Goal: Information Seeking & Learning: Learn about a topic

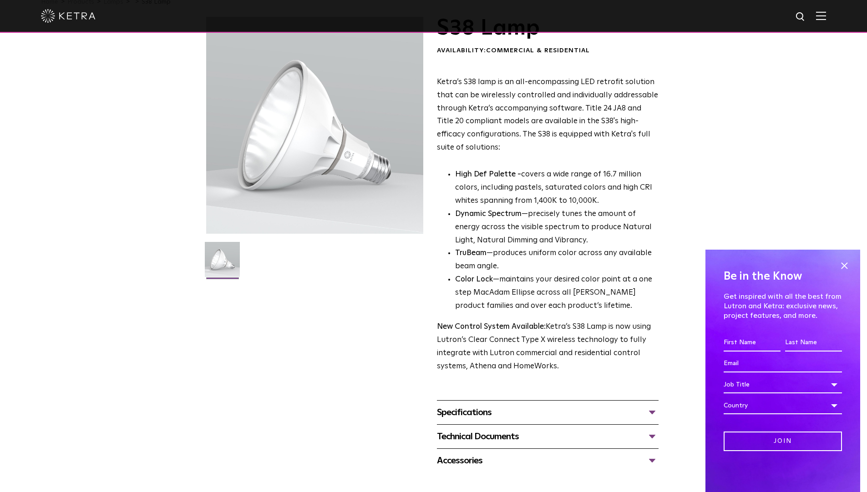
scroll to position [24, 0]
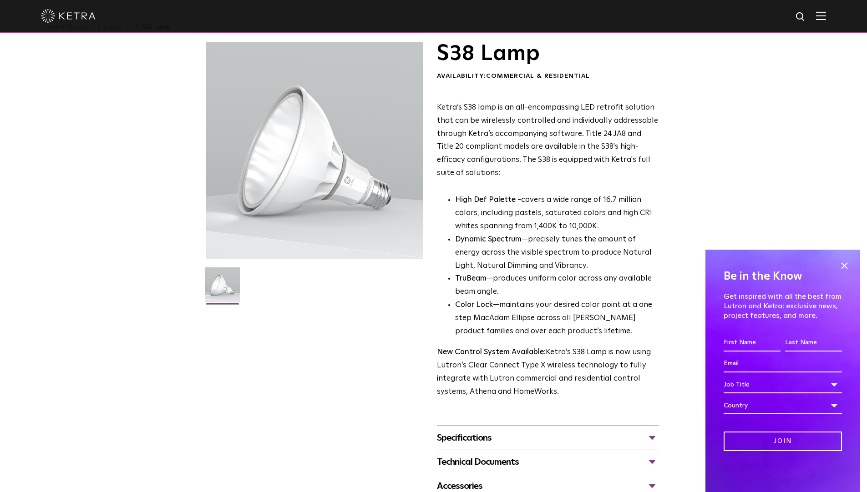
click at [558, 211] on p "High Def Palette - covers a wide range of 16.7 million colors, including pastel…" at bounding box center [556, 214] width 203 height 40
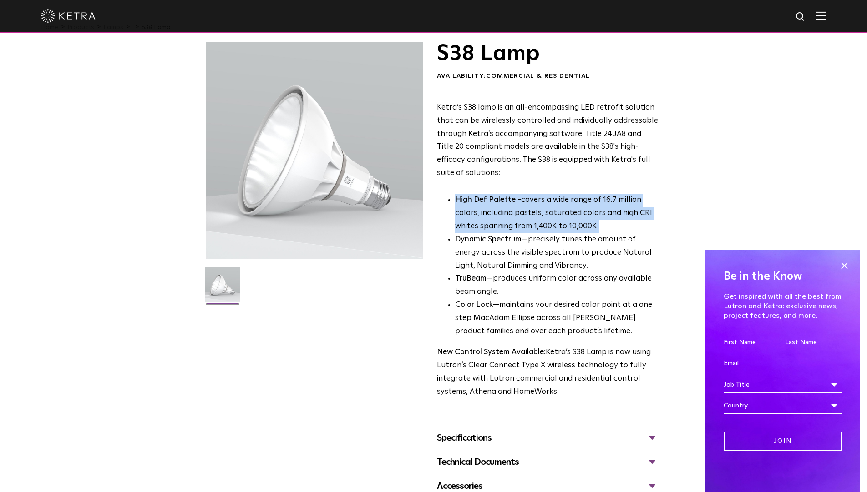
click at [558, 211] on p "High Def Palette - covers a wide range of 16.7 million colors, including pastel…" at bounding box center [556, 214] width 203 height 40
click at [562, 208] on p "High Def Palette - covers a wide range of 16.7 million colors, including pastel…" at bounding box center [556, 214] width 203 height 40
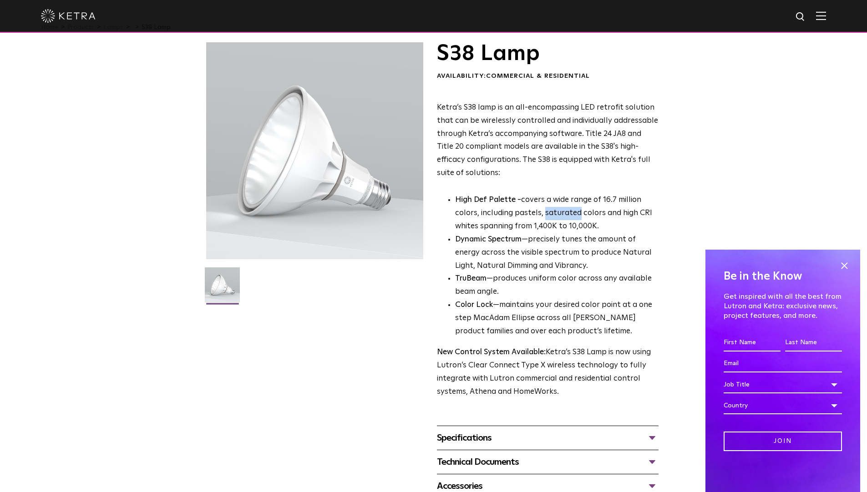
click at [562, 208] on p "High Def Palette - covers a wide range of 16.7 million colors, including pastel…" at bounding box center [556, 214] width 203 height 40
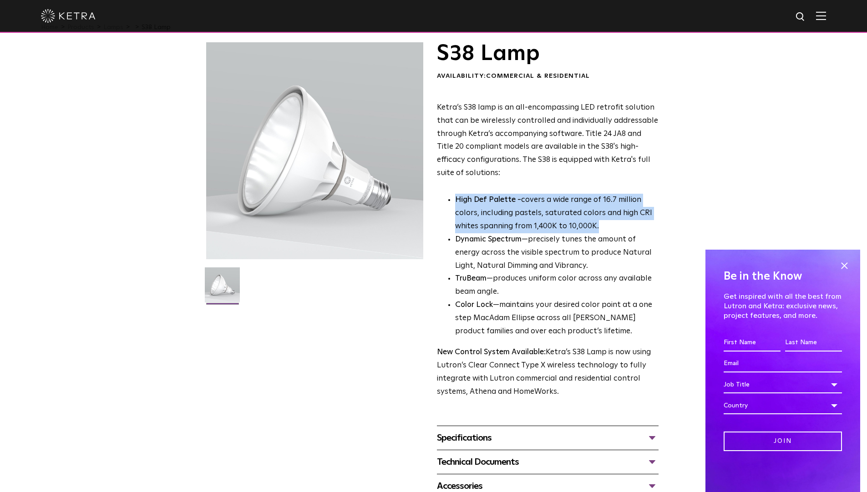
click at [562, 208] on p "High Def Palette - covers a wide range of 16.7 million colors, including pastel…" at bounding box center [556, 214] width 203 height 40
click at [566, 203] on p "High Def Palette - covers a wide range of 16.7 million colors, including pastel…" at bounding box center [556, 214] width 203 height 40
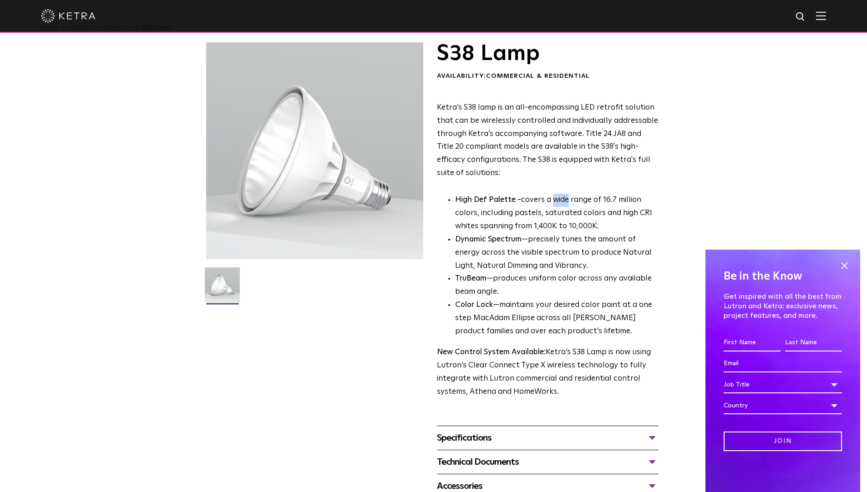
click at [566, 203] on p "High Def Palette - covers a wide range of 16.7 million colors, including pastel…" at bounding box center [556, 214] width 203 height 40
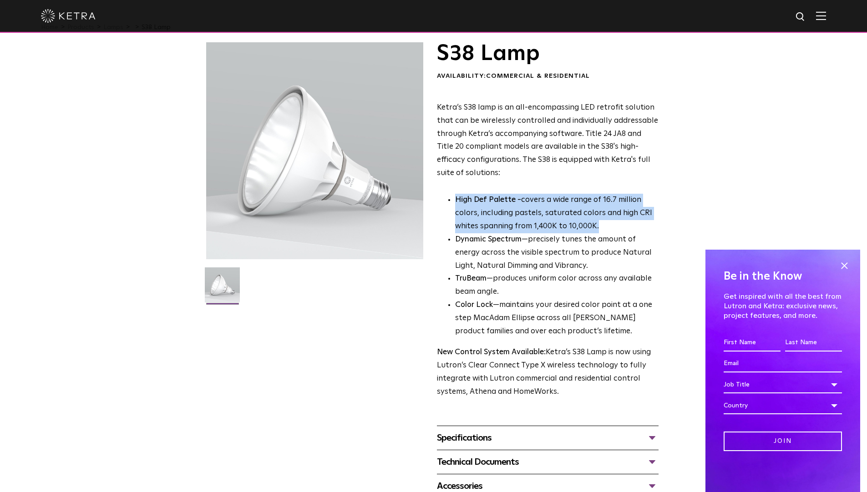
click at [566, 203] on p "High Def Palette - covers a wide range of 16.7 million colors, including pastel…" at bounding box center [556, 214] width 203 height 40
drag, startPoint x: 594, startPoint y: 121, endPoint x: 599, endPoint y: 172, distance: 50.7
click at [599, 172] on p "Ketra’s S38 lamp is an all-encompassing LED retrofit solution that can be wirel…" at bounding box center [548, 140] width 222 height 79
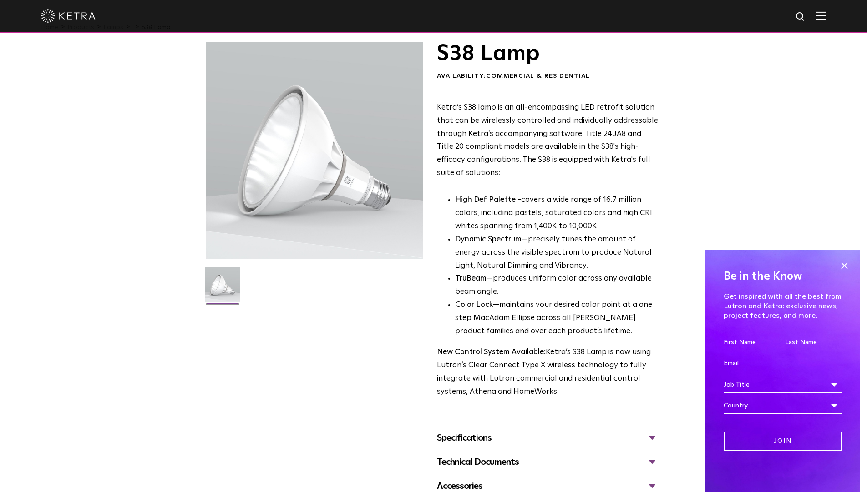
click at [598, 172] on p "Ketra’s S38 lamp is an all-encompassing LED retrofit solution that can be wirel…" at bounding box center [548, 140] width 222 height 79
drag, startPoint x: 598, startPoint y: 172, endPoint x: 436, endPoint y: 102, distance: 175.7
click at [437, 102] on p "Ketra’s S38 lamp is an all-encompassing LED retrofit solution that can be wirel…" at bounding box center [548, 140] width 222 height 79
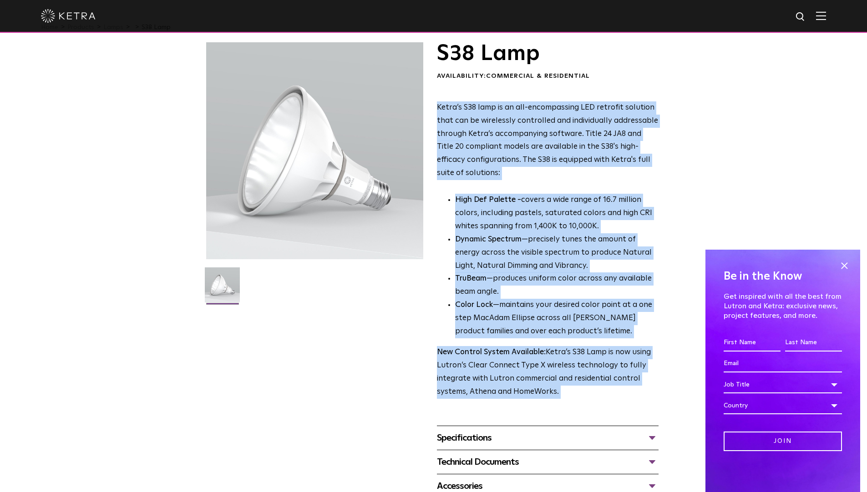
drag, startPoint x: 436, startPoint y: 102, endPoint x: 590, endPoint y: 388, distance: 324.2
click at [590, 388] on div "Ketra’s S38 lamp is an all-encompassing LED retrofit solution that can be wirel…" at bounding box center [548, 250] width 222 height 298
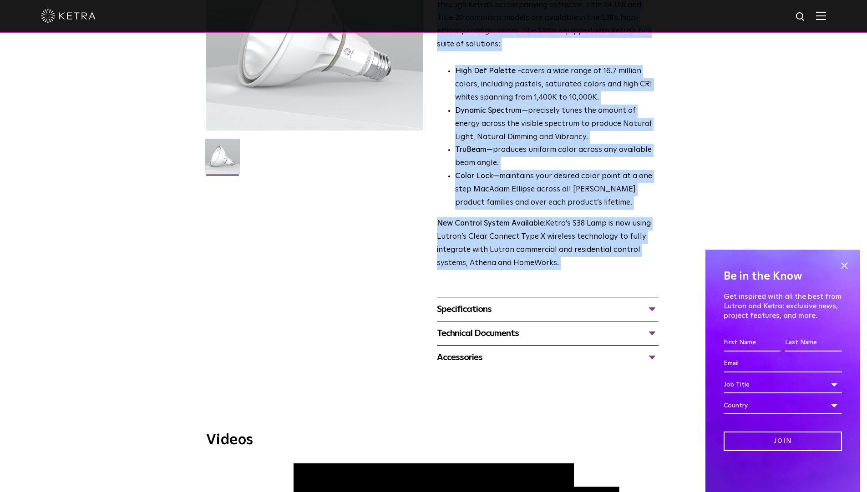
scroll to position [199, 0]
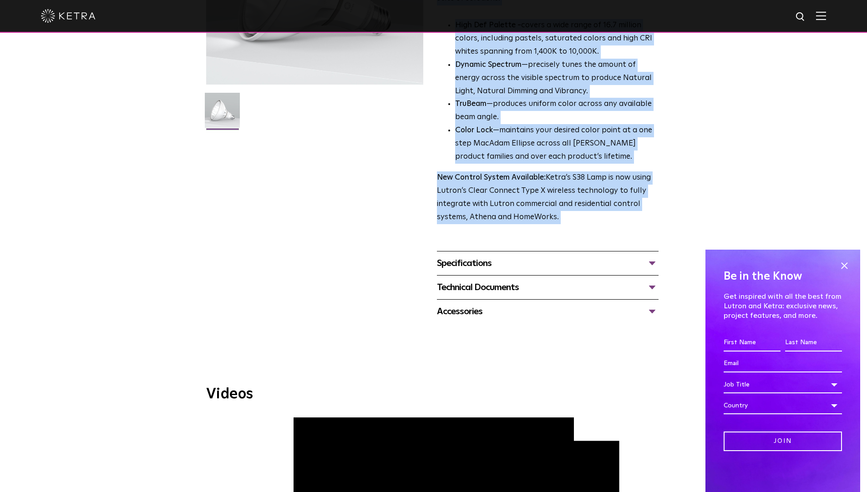
click at [497, 263] on div "Specifications" at bounding box center [548, 263] width 222 height 15
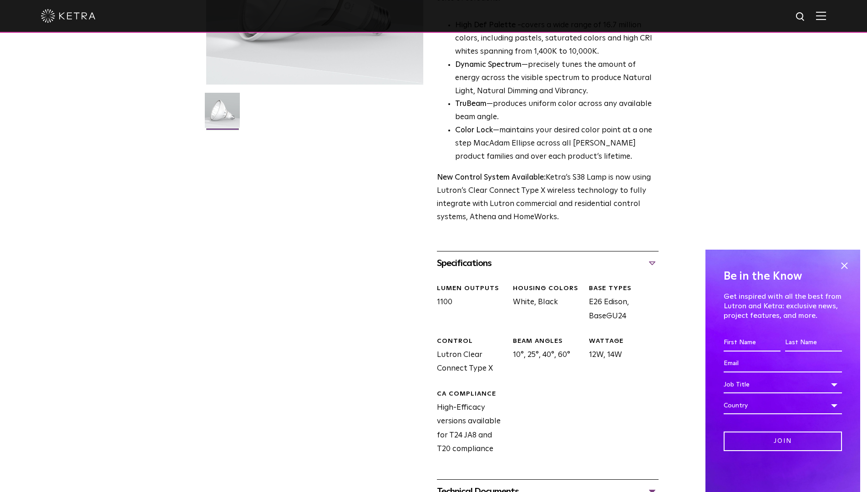
click at [607, 266] on div "Specifications" at bounding box center [548, 263] width 222 height 15
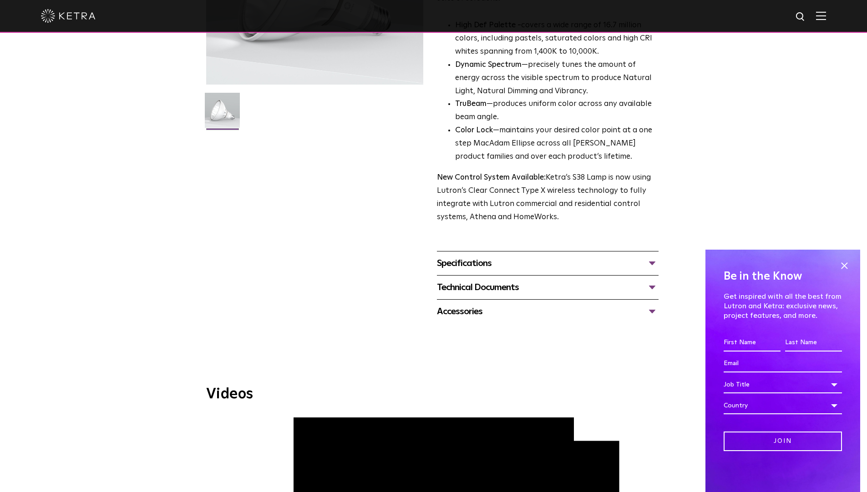
click at [471, 273] on div "Specifications LUMEN OUTPUTS 1100 HOUSING COLORS White, Black BASE TYPES E26 Ed…" at bounding box center [548, 263] width 222 height 24
click at [471, 289] on div "Technical Documents" at bounding box center [548, 287] width 222 height 15
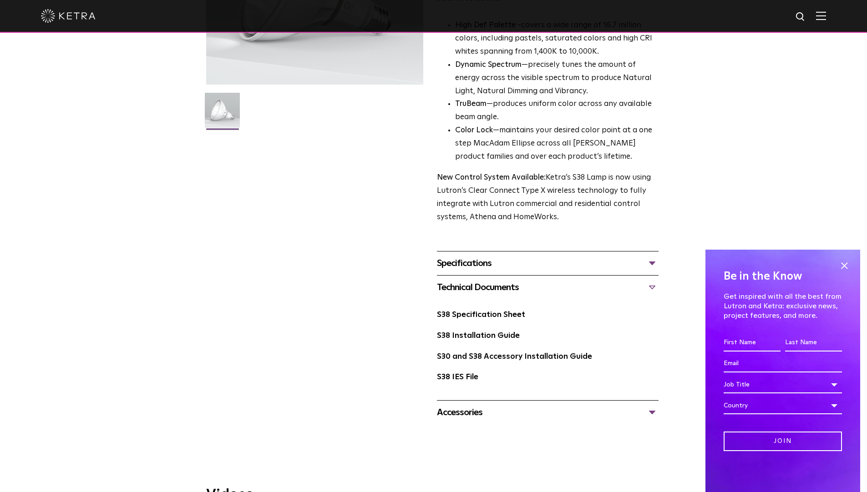
click at [471, 286] on div "Technical Documents" at bounding box center [548, 287] width 222 height 15
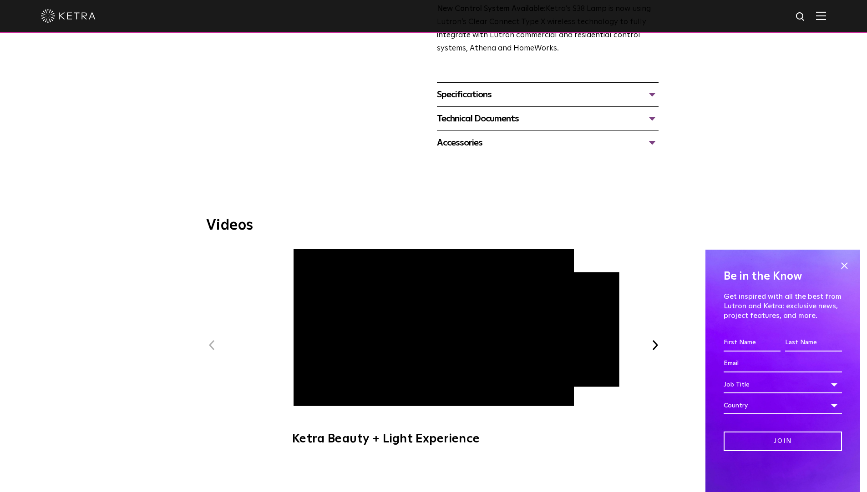
scroll to position [0, 0]
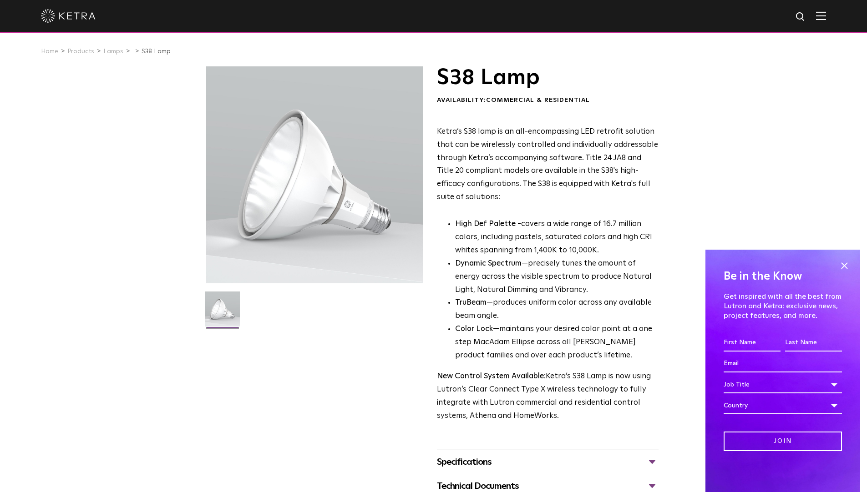
click at [424, 128] on div at bounding box center [317, 202] width 222 height 272
click at [437, 124] on div "S38 Lamp Availability: Commercial & Residential Ketra’s S38 lamp is an all-enco…" at bounding box center [548, 244] width 222 height 357
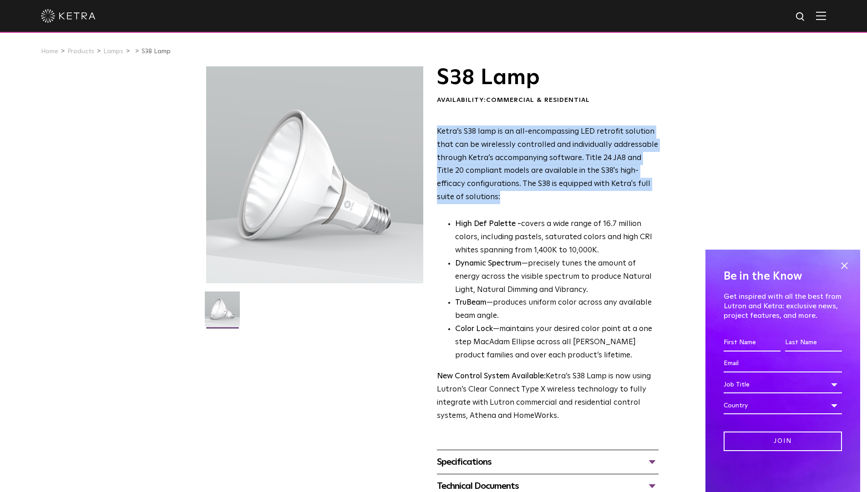
drag, startPoint x: 436, startPoint y: 126, endPoint x: 526, endPoint y: 205, distance: 119.9
click at [526, 205] on div "S38 Lamp Availability: Commercial & Residential Ketra’s S38 lamp is an all-enco…" at bounding box center [433, 294] width 455 height 456
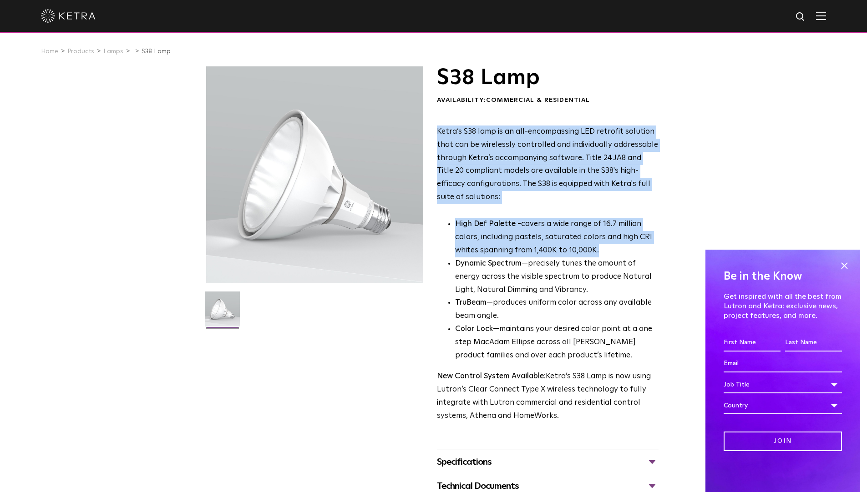
drag, startPoint x: 602, startPoint y: 249, endPoint x: 437, endPoint y: 125, distance: 206.9
click at [437, 125] on div "S38 Lamp Availability: Commercial & Residential Ketra’s S38 lamp is an all-enco…" at bounding box center [548, 244] width 222 height 357
click at [549, 242] on p "High Def Palette - covers a wide range of 16.7 million colors, including pastel…" at bounding box center [556, 238] width 203 height 40
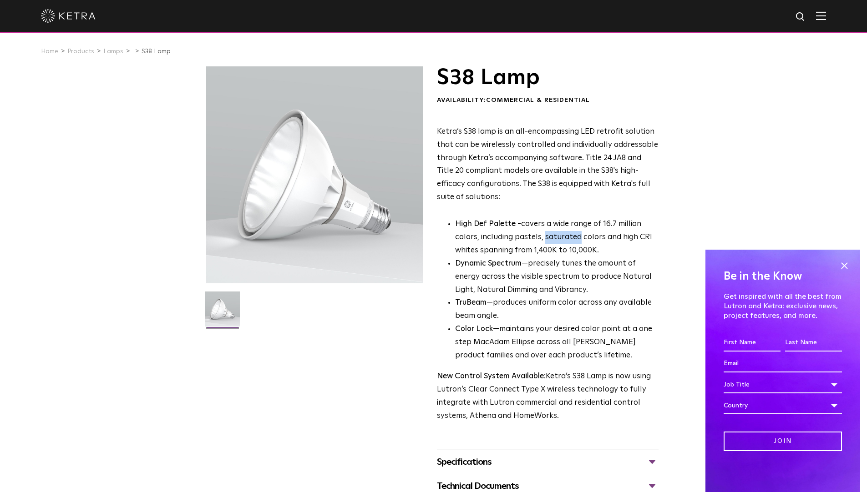
click at [549, 242] on p "High Def Palette - covers a wide range of 16.7 million colors, including pastel…" at bounding box center [556, 238] width 203 height 40
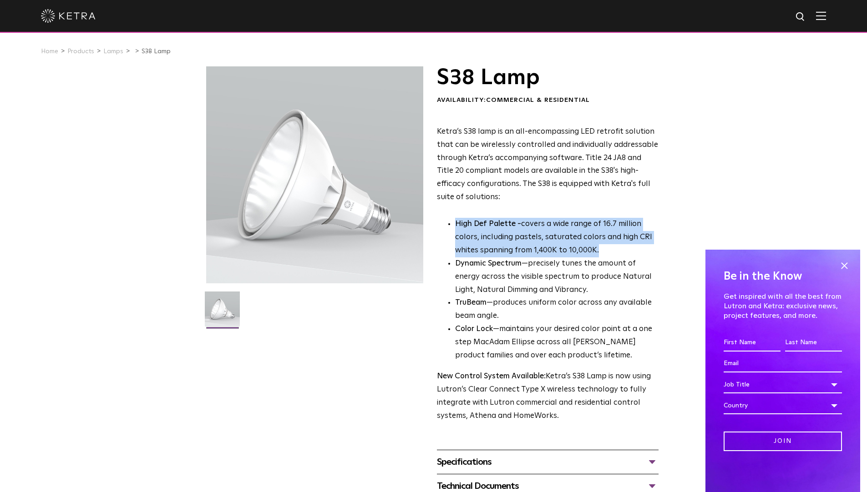
click at [549, 242] on p "High Def Palette - covers a wide range of 16.7 million colors, including pastel…" at bounding box center [556, 238] width 203 height 40
click at [593, 247] on p "High Def Palette - covers a wide range of 16.7 million colors, including pastel…" at bounding box center [556, 238] width 203 height 40
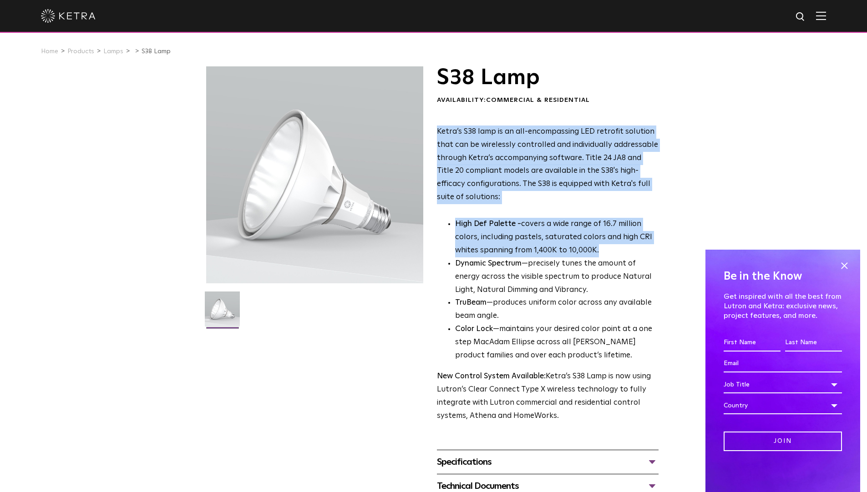
drag, startPoint x: 614, startPoint y: 250, endPoint x: 439, endPoint y: 131, distance: 212.1
click at [439, 131] on div "Ketra’s S38 lamp is an all-encompassing LED retrofit solution that can be wirel…" at bounding box center [548, 275] width 222 height 298
click at [439, 130] on p "Ketra’s S38 lamp is an all-encompassing LED retrofit solution that can be wirel…" at bounding box center [548, 165] width 222 height 79
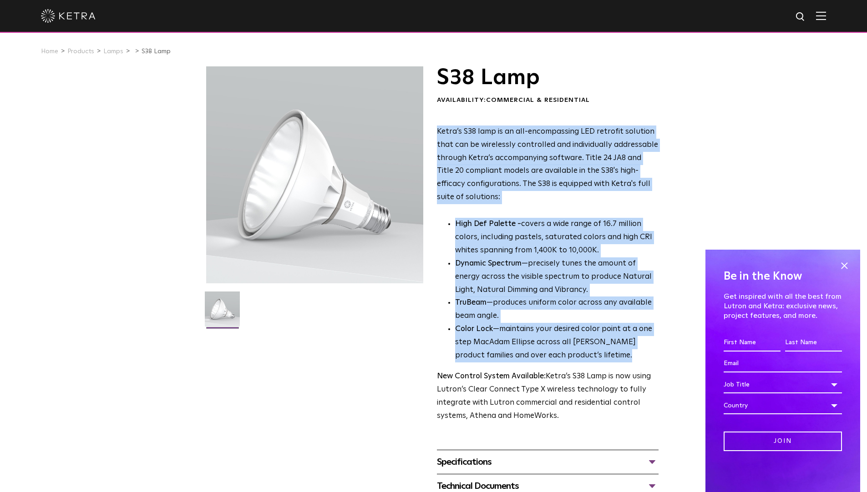
drag, startPoint x: 439, startPoint y: 130, endPoint x: 615, endPoint y: 353, distance: 284.8
click at [615, 353] on div "Ketra’s S38 lamp is an all-encompassing LED retrofit solution that can be wirel…" at bounding box center [548, 275] width 222 height 298
click at [558, 228] on p "High Def Palette - covers a wide range of 16.7 million colors, including pastel…" at bounding box center [556, 238] width 203 height 40
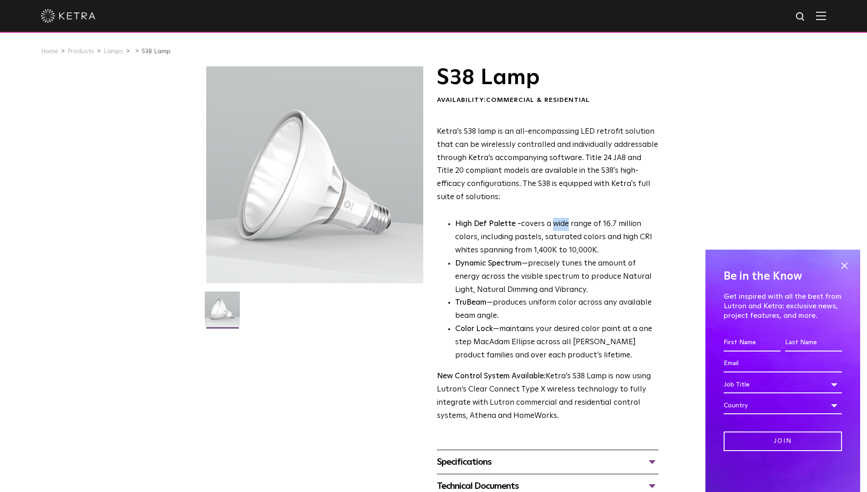
click at [558, 228] on p "High Def Palette - covers a wide range of 16.7 million colors, including pastel…" at bounding box center [556, 238] width 203 height 40
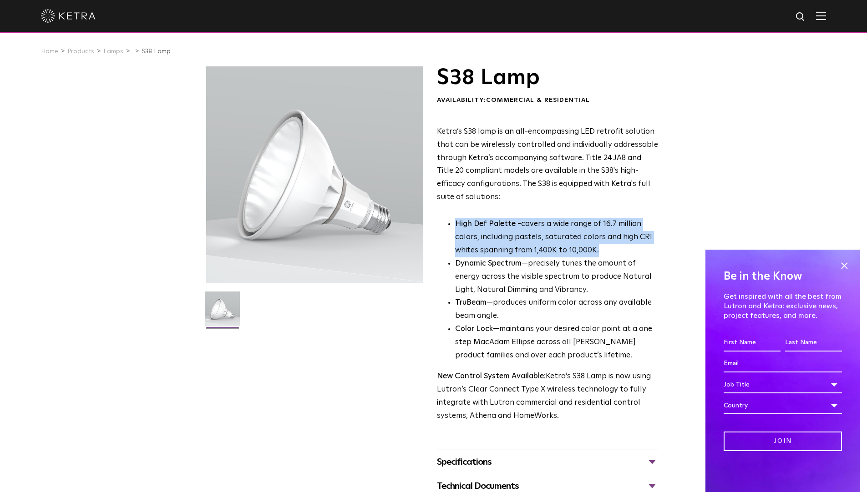
click at [558, 228] on p "High Def Palette - covers a wide range of 16.7 million colors, including pastel…" at bounding box center [556, 238] width 203 height 40
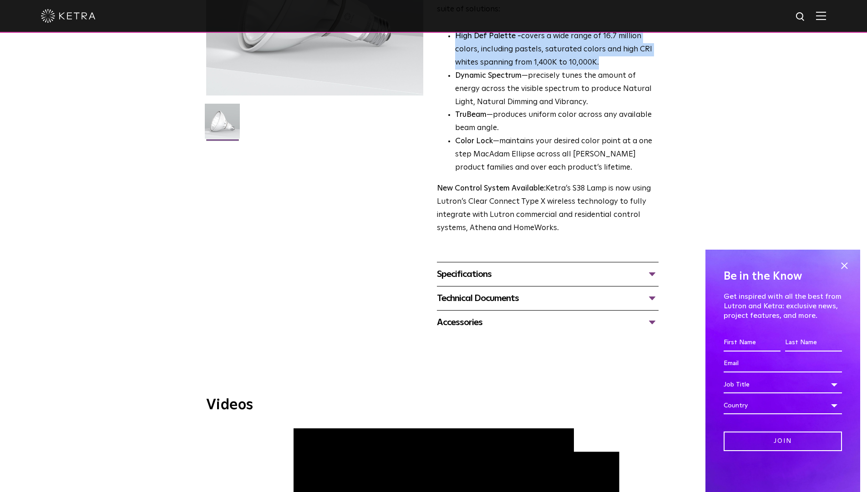
scroll to position [235, 0]
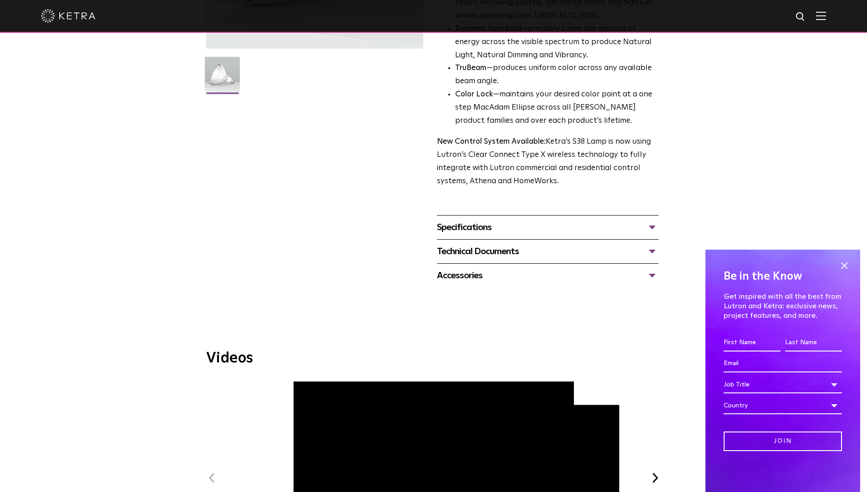
click at [497, 233] on div "Specifications" at bounding box center [548, 227] width 222 height 15
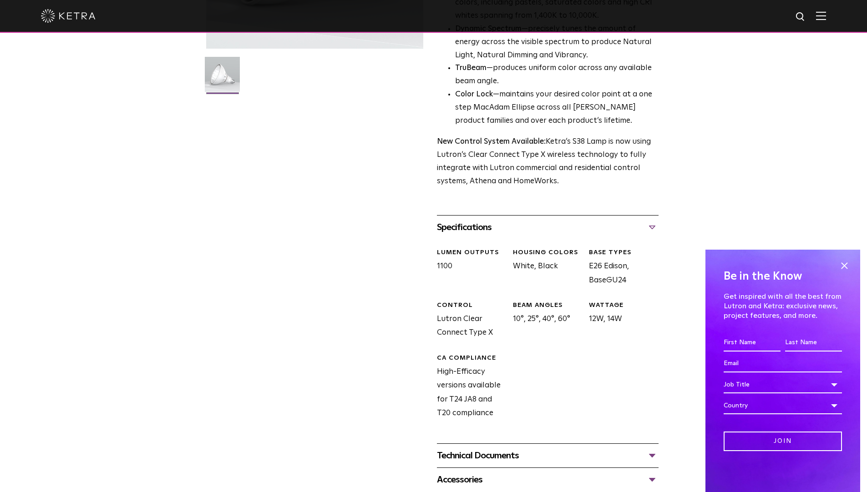
click at [497, 231] on div "Specifications" at bounding box center [548, 227] width 222 height 15
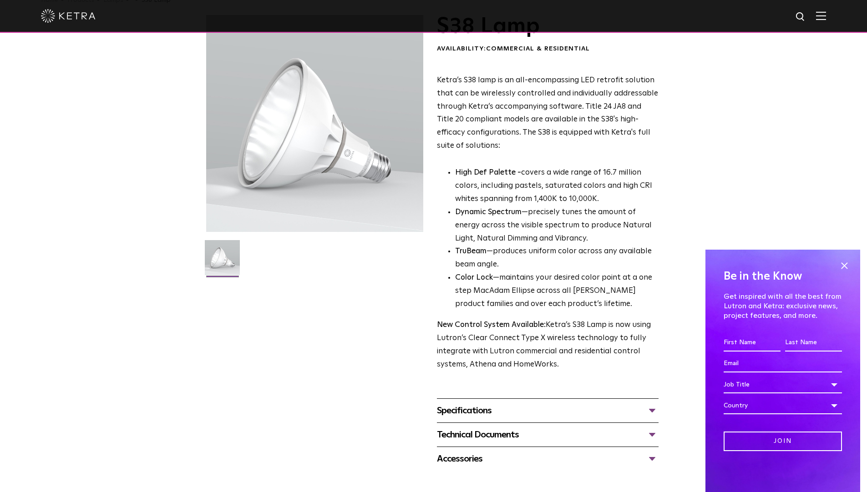
scroll to position [18, 0]
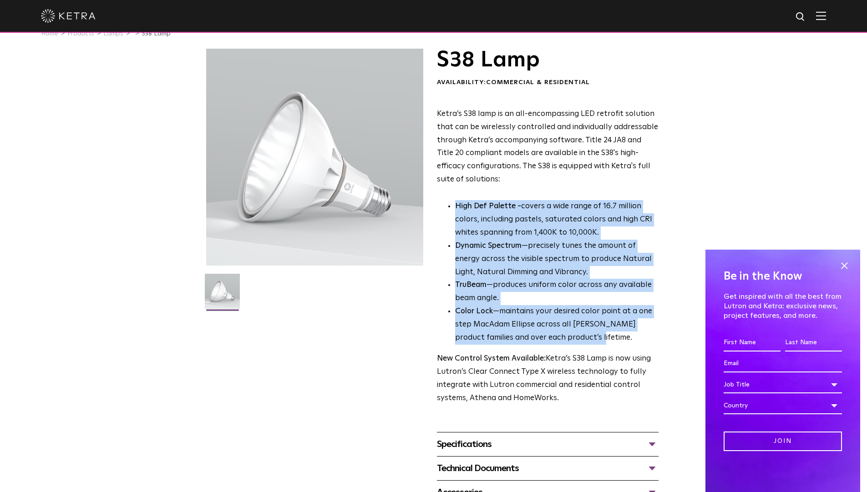
drag, startPoint x: 529, startPoint y: 196, endPoint x: 611, endPoint y: 342, distance: 167.0
click at [611, 342] on div "Ketra’s S38 lamp is an all-encompassing LED retrofit solution that can be wirel…" at bounding box center [548, 257] width 222 height 298
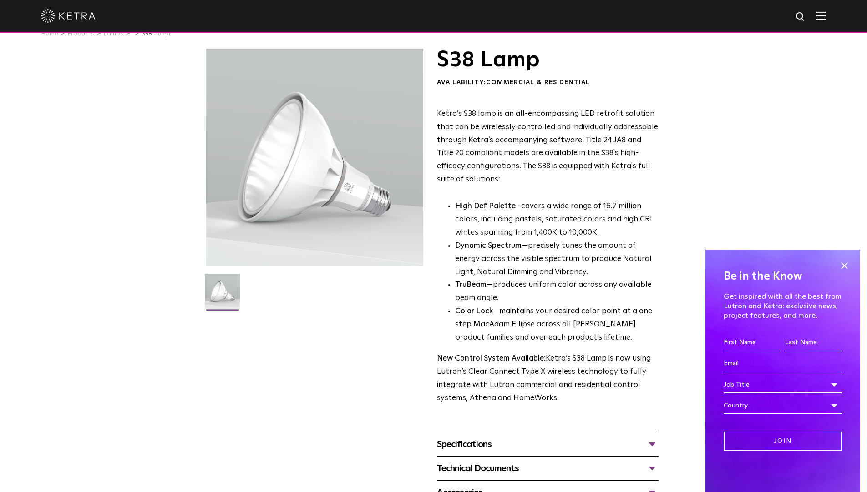
click at [610, 341] on li "Color Lock —maintains your desired color point at a one step MacAdam Ellipse ac…" at bounding box center [556, 325] width 203 height 40
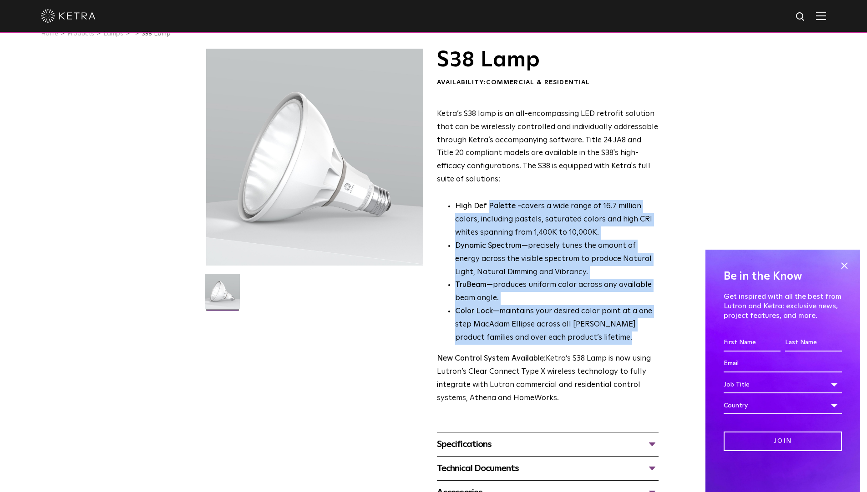
drag, startPoint x: 610, startPoint y: 340, endPoint x: 492, endPoint y: 207, distance: 177.9
click at [492, 207] on ul "High Def Palette - covers a wide range of 16.7 million colors, including pastel…" at bounding box center [548, 272] width 222 height 145
click at [499, 221] on p "High Def Palette - covers a wide range of 16.7 million colors, including pastel…" at bounding box center [556, 220] width 203 height 40
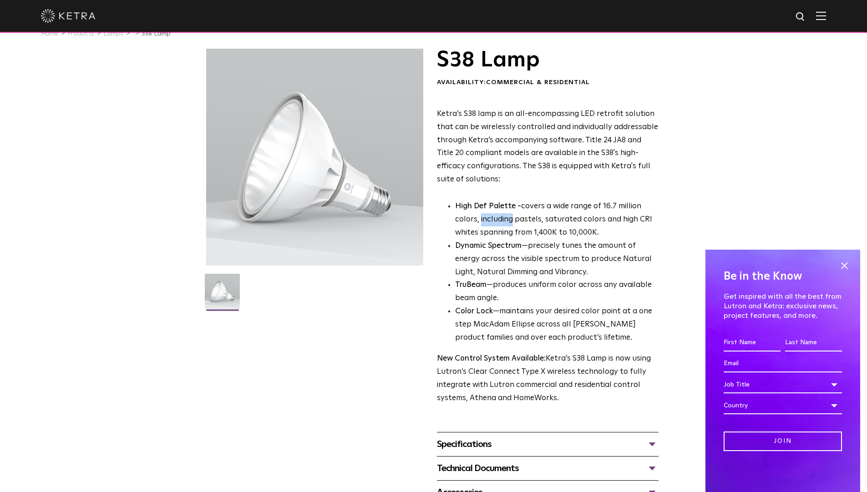
click at [499, 221] on p "High Def Palette - covers a wide range of 16.7 million colors, including pastel…" at bounding box center [556, 220] width 203 height 40
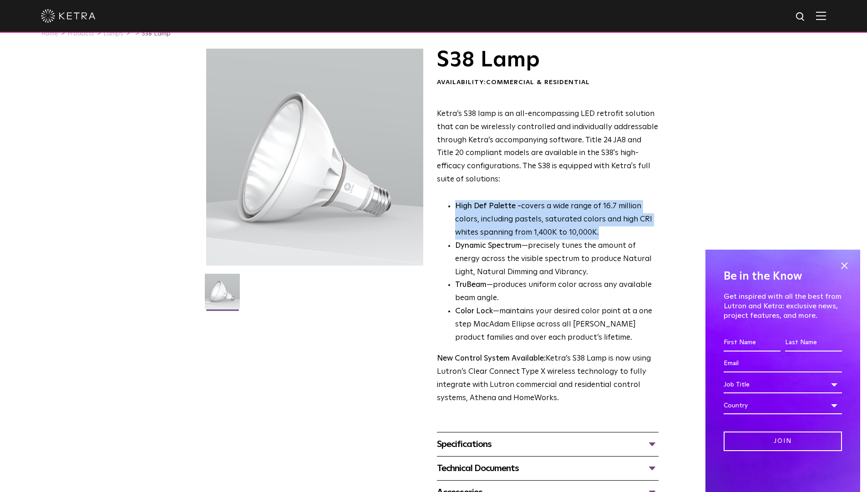
click at [499, 221] on p "High Def Palette - covers a wide range of 16.7 million colors, including pastel…" at bounding box center [556, 220] width 203 height 40
click at [505, 220] on p "High Def Palette - covers a wide range of 16.7 million colors, including pastel…" at bounding box center [556, 220] width 203 height 40
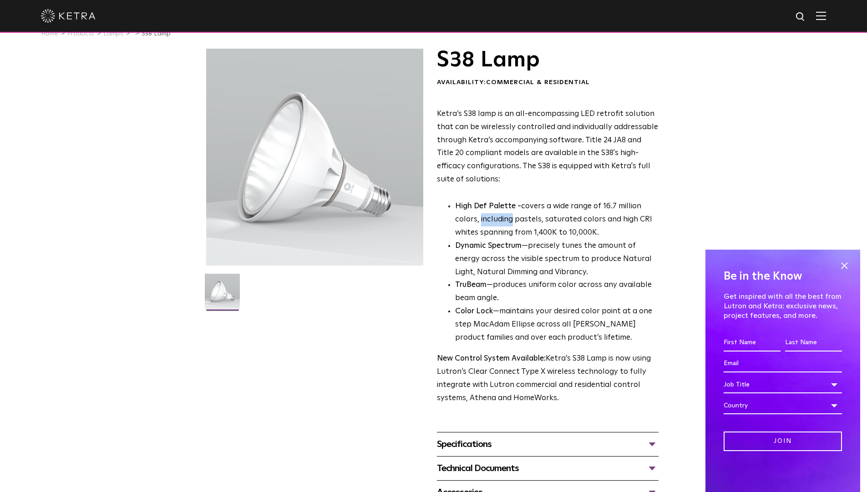
click at [505, 220] on p "High Def Palette - covers a wide range of 16.7 million colors, including pastel…" at bounding box center [556, 220] width 203 height 40
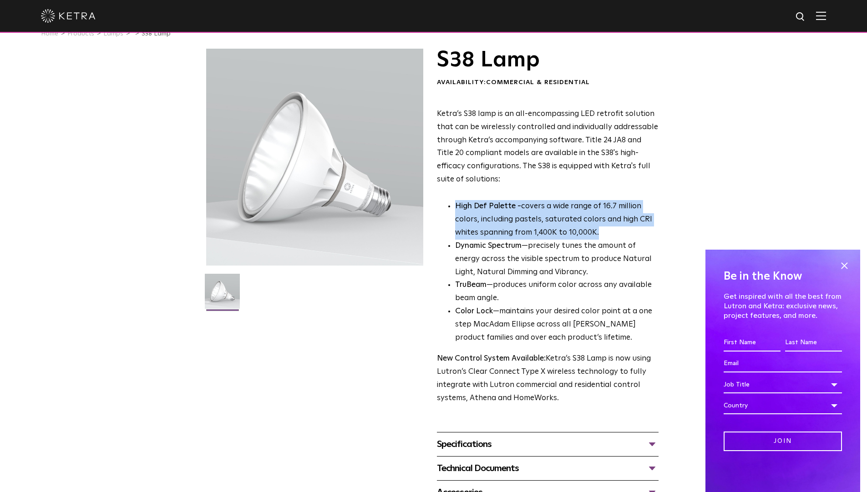
click at [505, 220] on p "High Def Palette - covers a wide range of 16.7 million colors, including pastel…" at bounding box center [556, 220] width 203 height 40
click at [515, 217] on p "High Def Palette - covers a wide range of 16.7 million colors, including pastel…" at bounding box center [556, 220] width 203 height 40
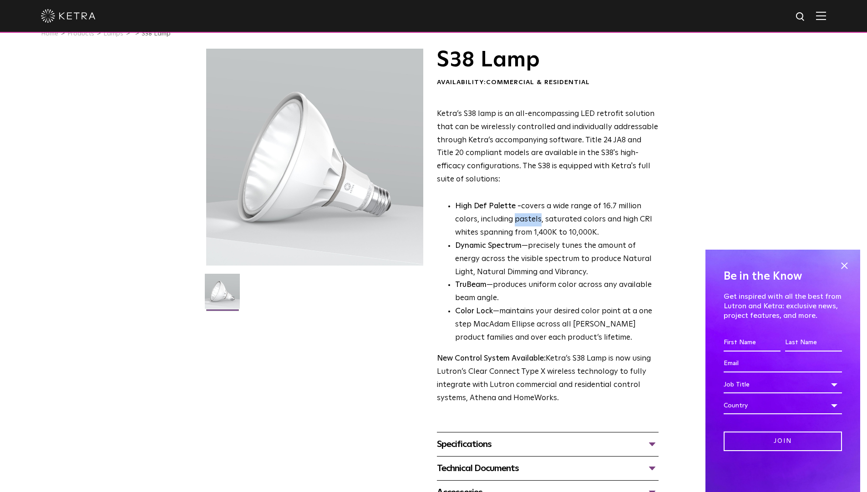
click at [515, 217] on p "High Def Palette - covers a wide range of 16.7 million colors, including pastel…" at bounding box center [556, 220] width 203 height 40
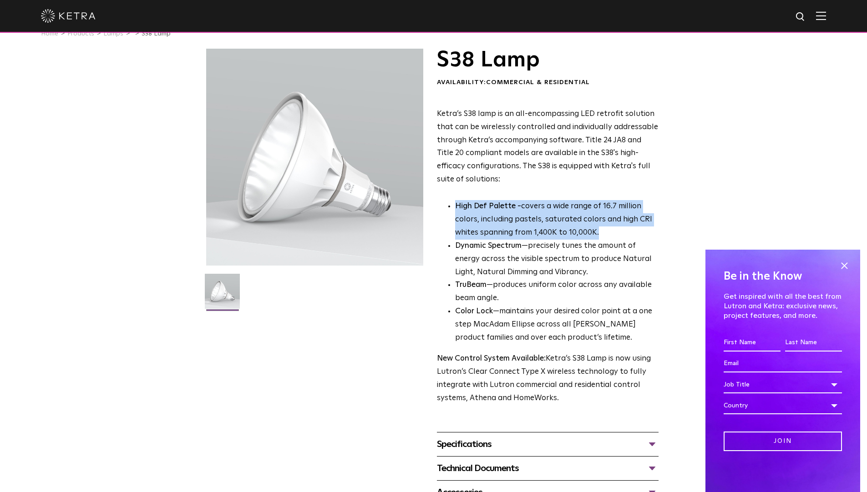
click at [515, 217] on p "High Def Palette - covers a wide range of 16.7 million colors, including pastel…" at bounding box center [556, 220] width 203 height 40
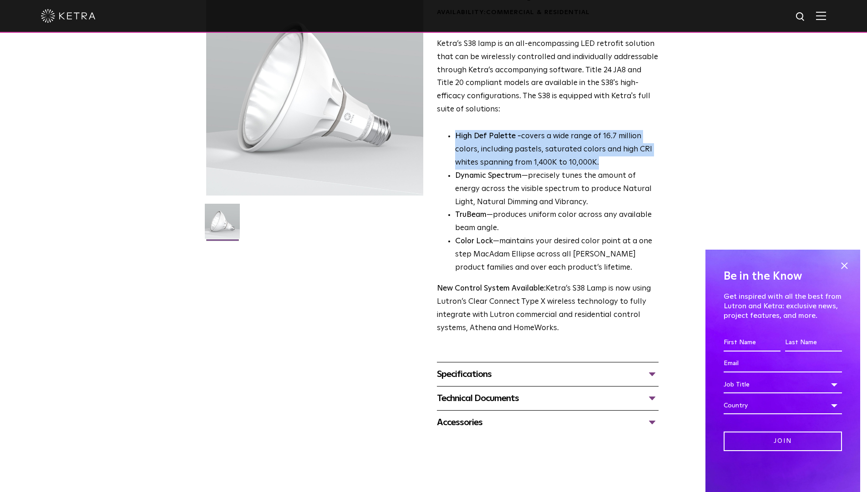
scroll to position [228, 0]
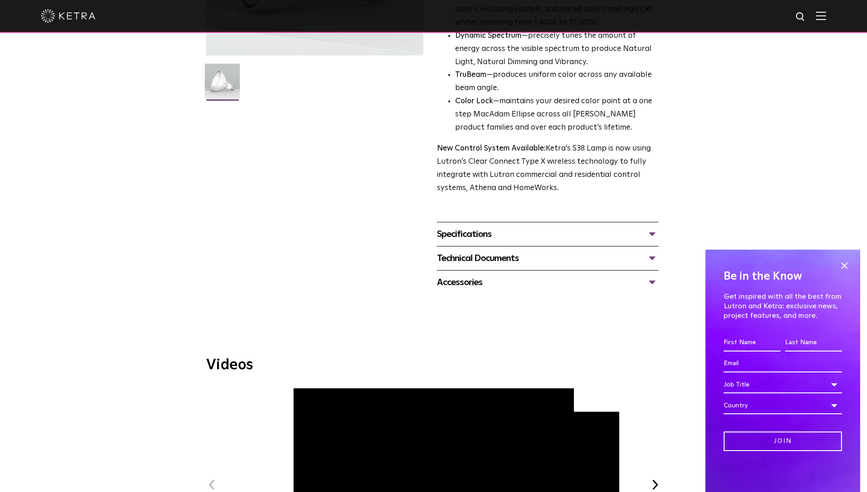
click at [495, 238] on div "Specifications" at bounding box center [548, 234] width 222 height 15
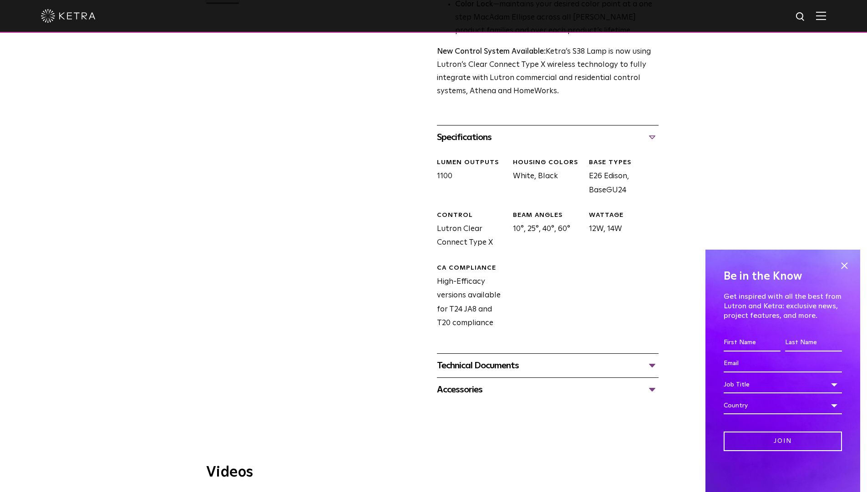
scroll to position [319, 0]
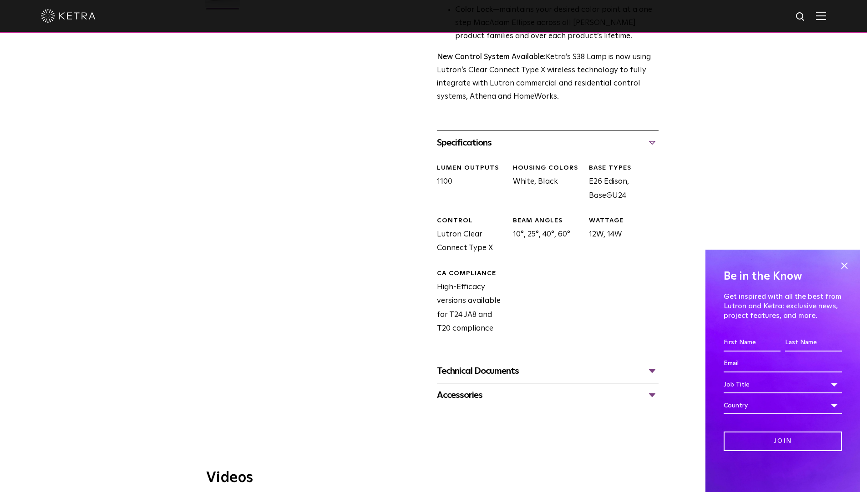
click at [491, 376] on div "Technical Documents" at bounding box center [548, 371] width 222 height 15
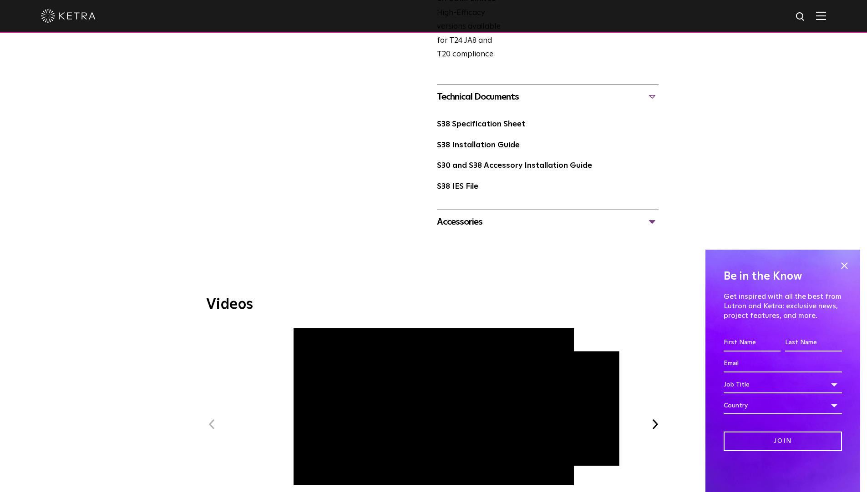
scroll to position [588, 0]
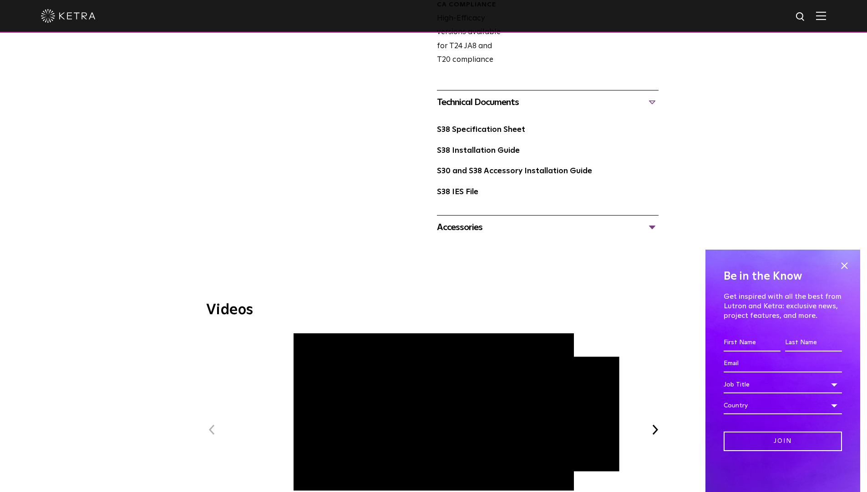
click at [471, 236] on div "Accessories Tall Snoot Short Snoot Hex Louver 10 Baffle" at bounding box center [548, 227] width 222 height 24
click at [478, 226] on div "Accessories" at bounding box center [548, 227] width 222 height 15
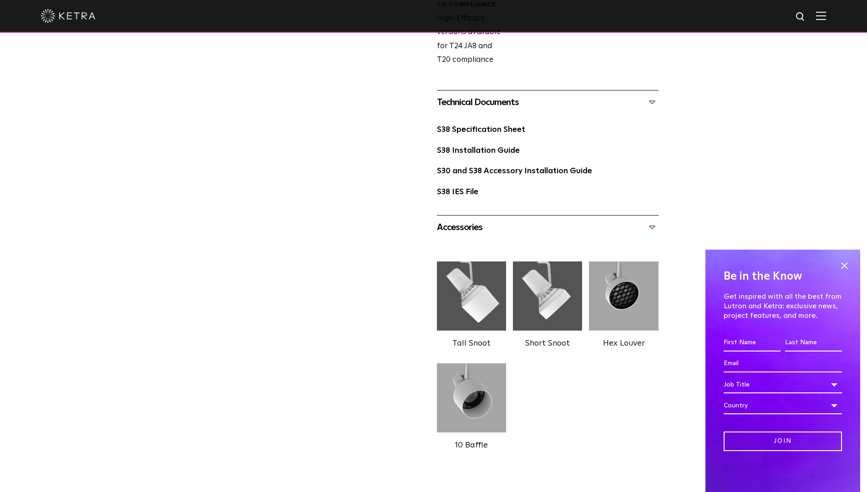
click at [477, 227] on div "Accessories" at bounding box center [548, 227] width 222 height 15
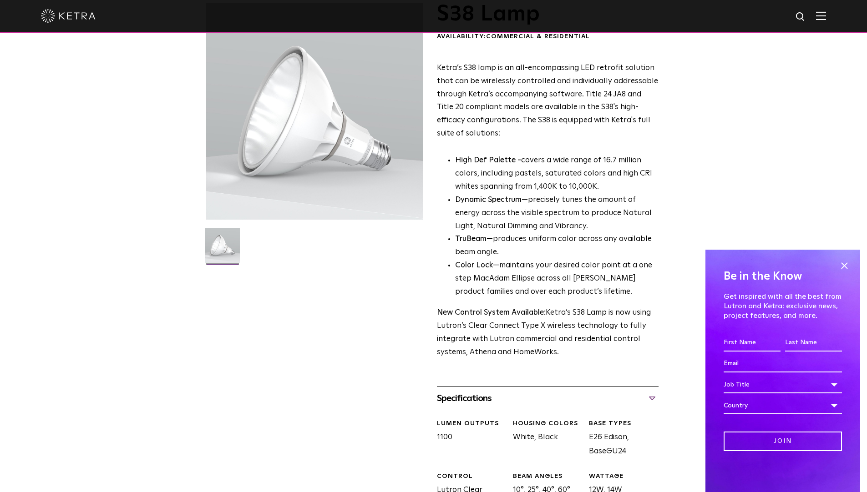
scroll to position [17, 0]
